Goal: Task Accomplishment & Management: Complete application form

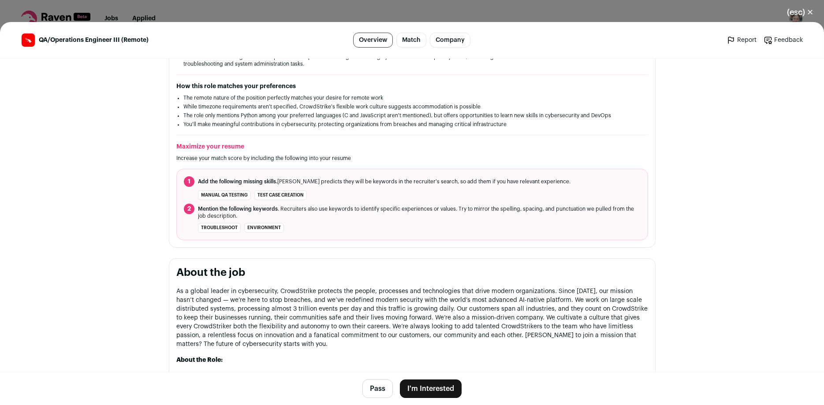
scroll to position [233, 0]
click at [450, 389] on button "I'm Interested" at bounding box center [431, 389] width 62 height 19
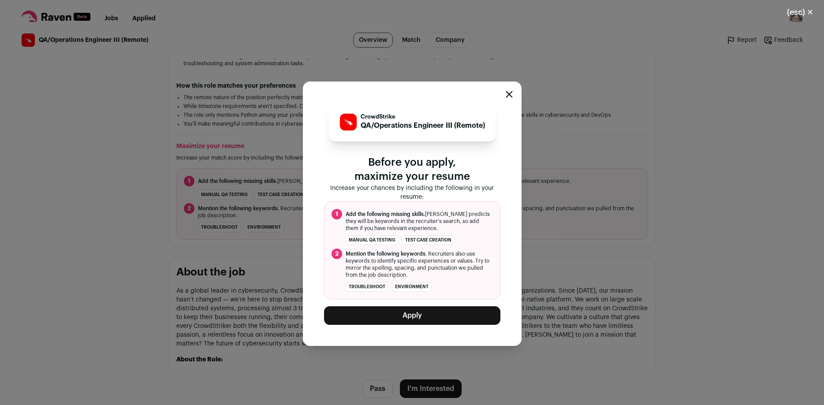
click at [407, 316] on button "Apply" at bounding box center [412, 316] width 176 height 19
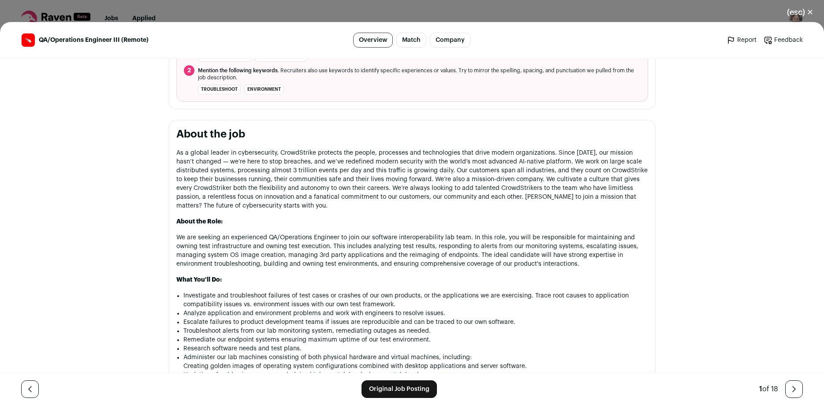
scroll to position [22, 0]
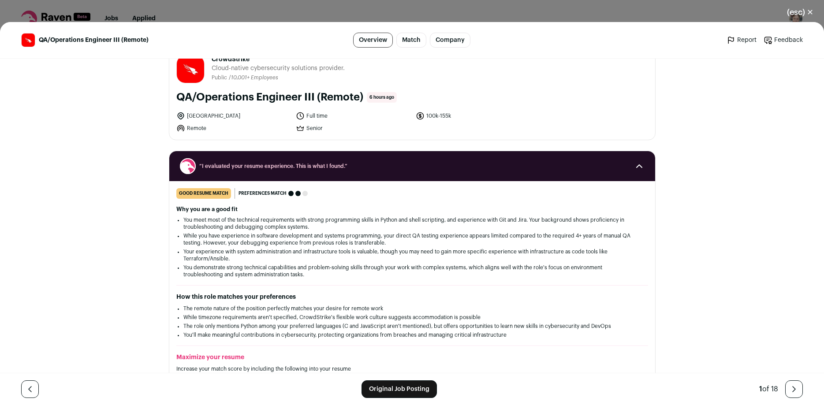
click at [799, 15] on button "(esc) ✕" at bounding box center [801, 12] width 48 height 19
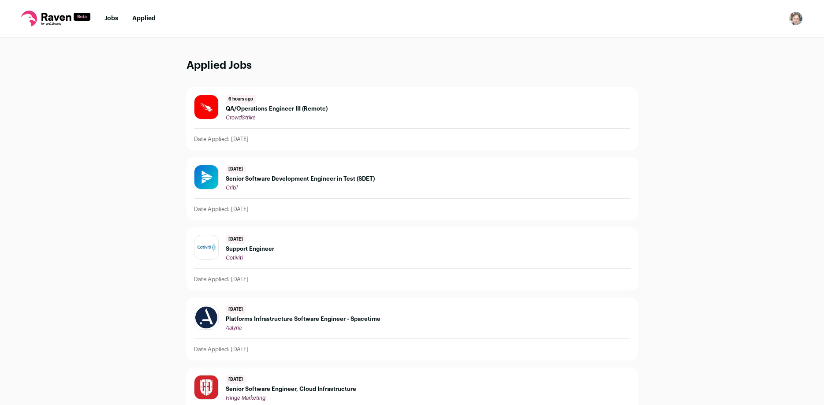
click at [110, 18] on link "Jobs" at bounding box center [112, 18] width 14 height 6
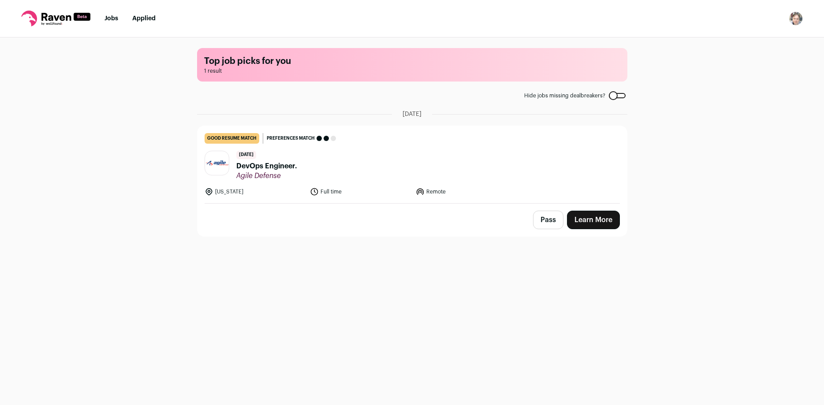
click at [281, 170] on span "DevOps Engineer." at bounding box center [266, 166] width 61 height 11
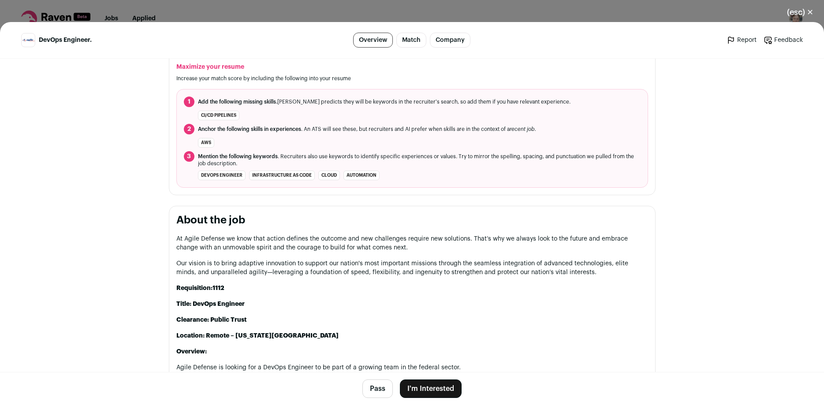
scroll to position [524, 0]
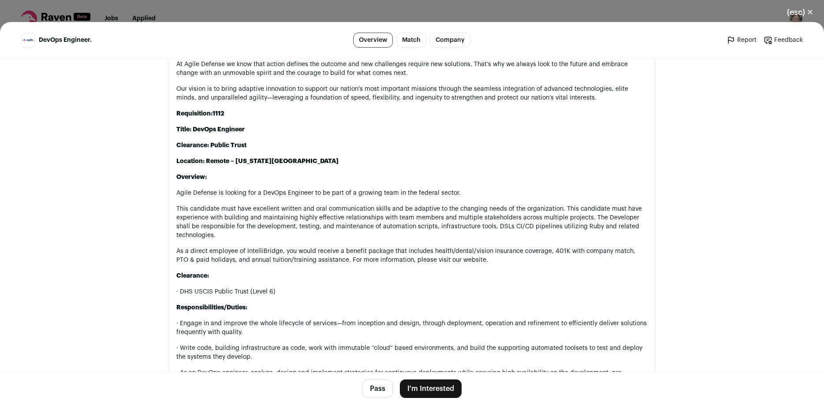
click at [806, 12] on button "(esc) ✕" at bounding box center [801, 12] width 48 height 19
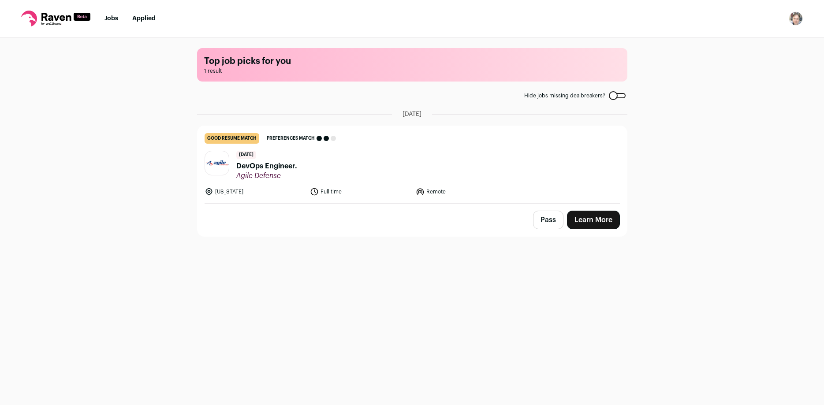
click at [548, 218] on button "Pass" at bounding box center [548, 220] width 30 height 19
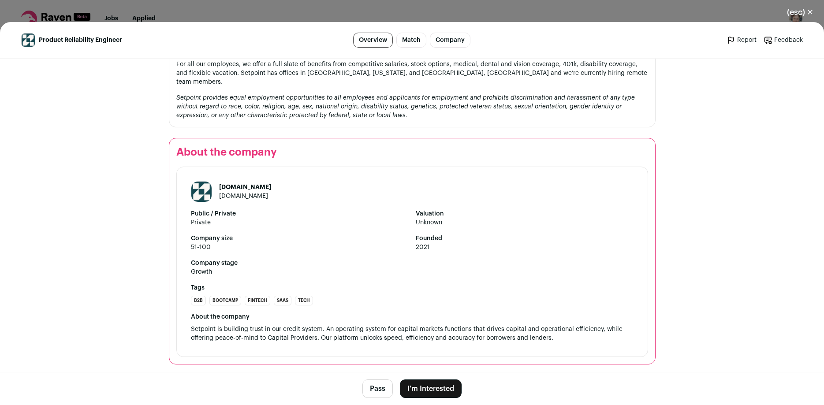
scroll to position [834, 0]
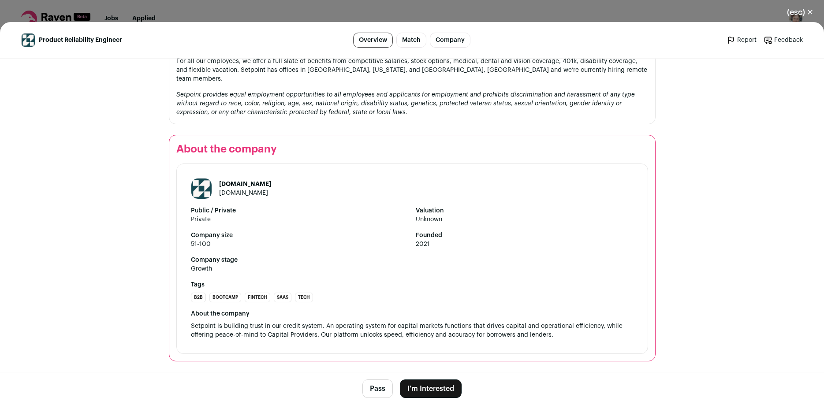
click at [442, 386] on button "I'm Interested" at bounding box center [431, 389] width 62 height 19
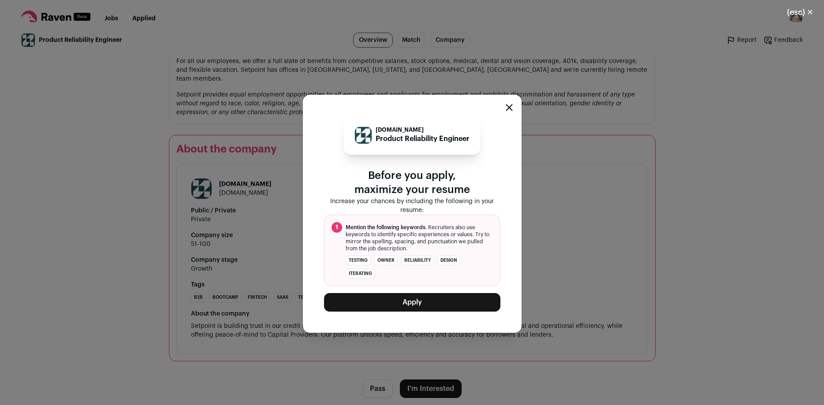
click at [416, 295] on button "Apply" at bounding box center [412, 302] width 176 height 19
